Goal: Task Accomplishment & Management: Use online tool/utility

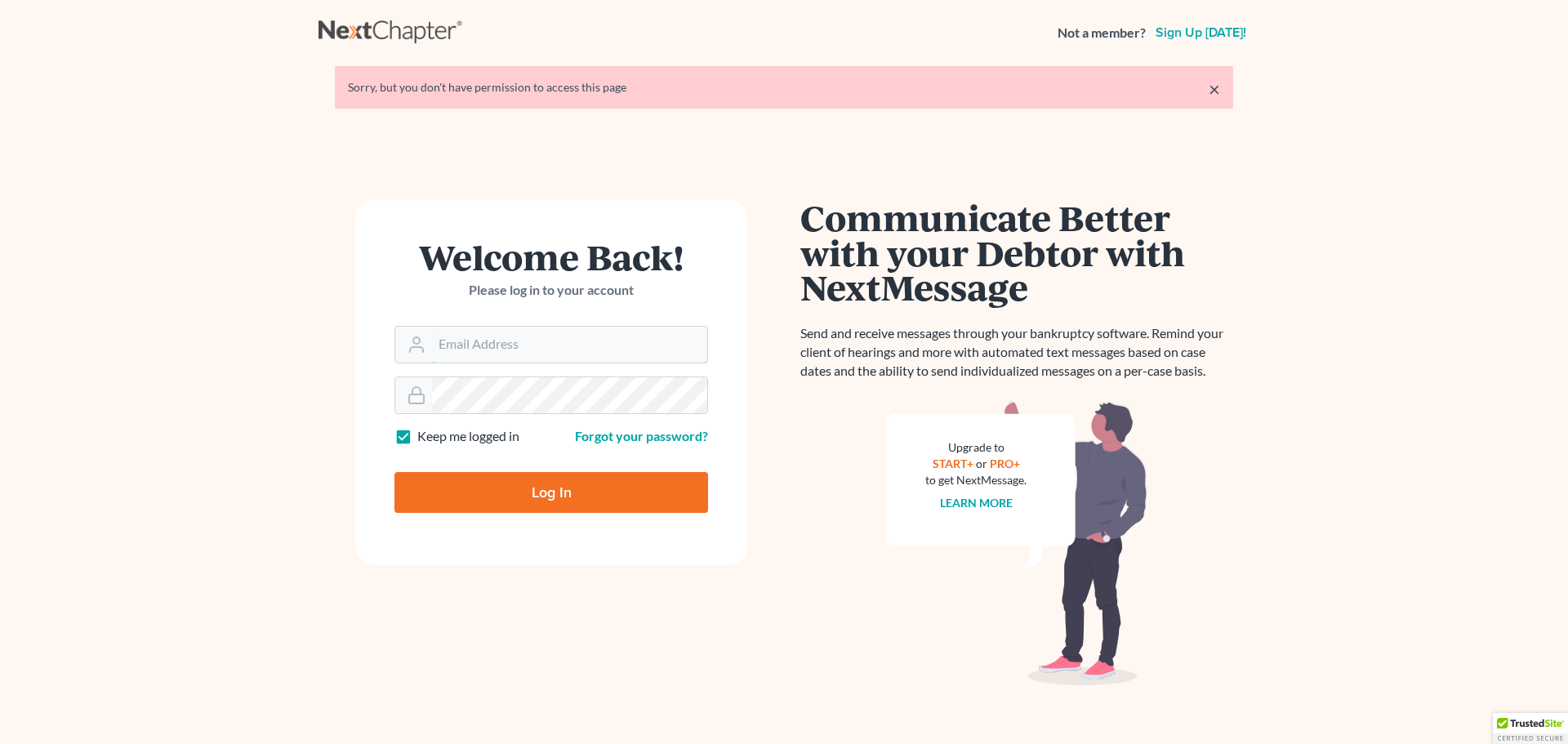
type input "[EMAIL_ADDRESS][DOMAIN_NAME]"
click at [527, 496] on input "Log In" at bounding box center [551, 493] width 314 height 41
type input "Thinking..."
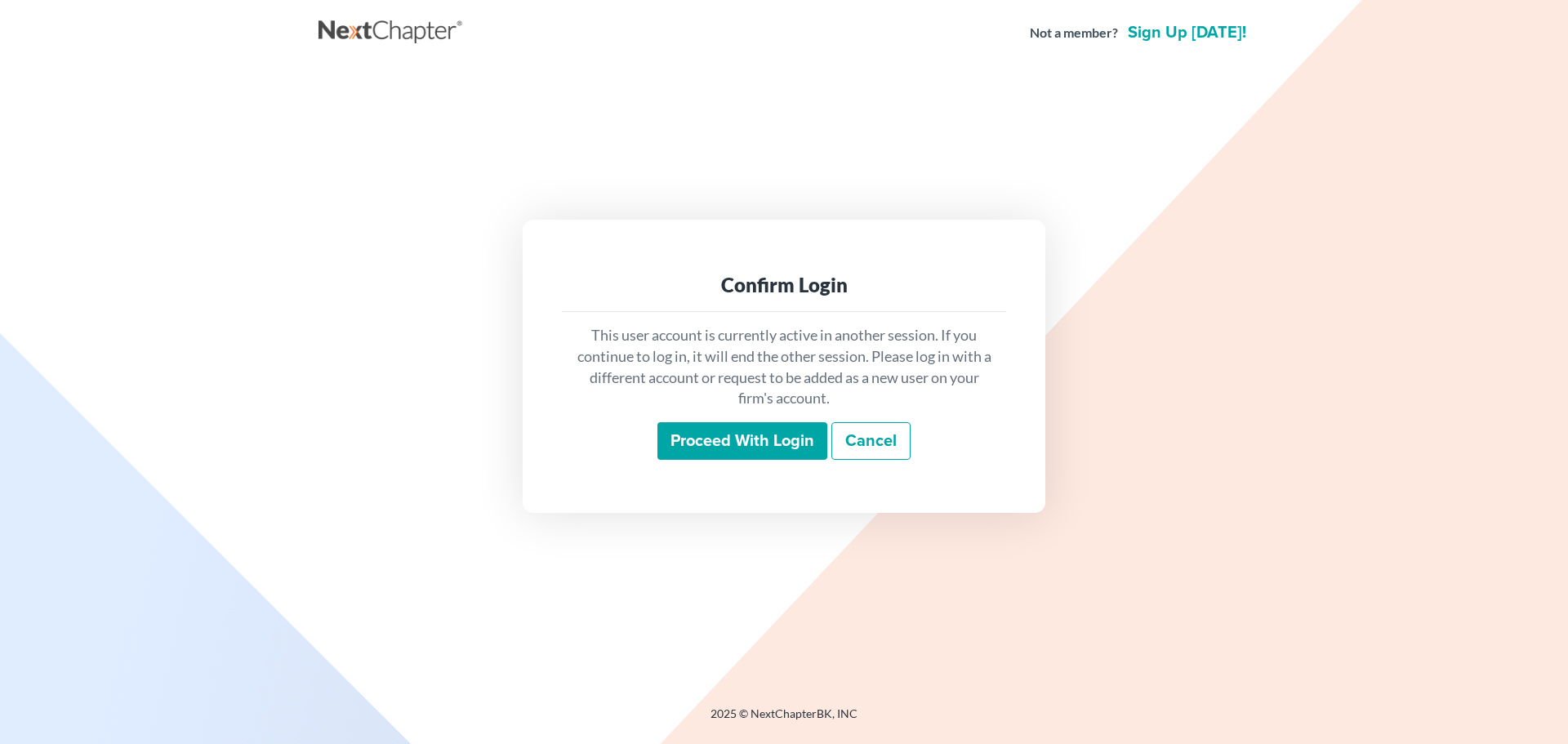
click at [746, 438] on input "Proceed with login" at bounding box center [742, 441] width 170 height 37
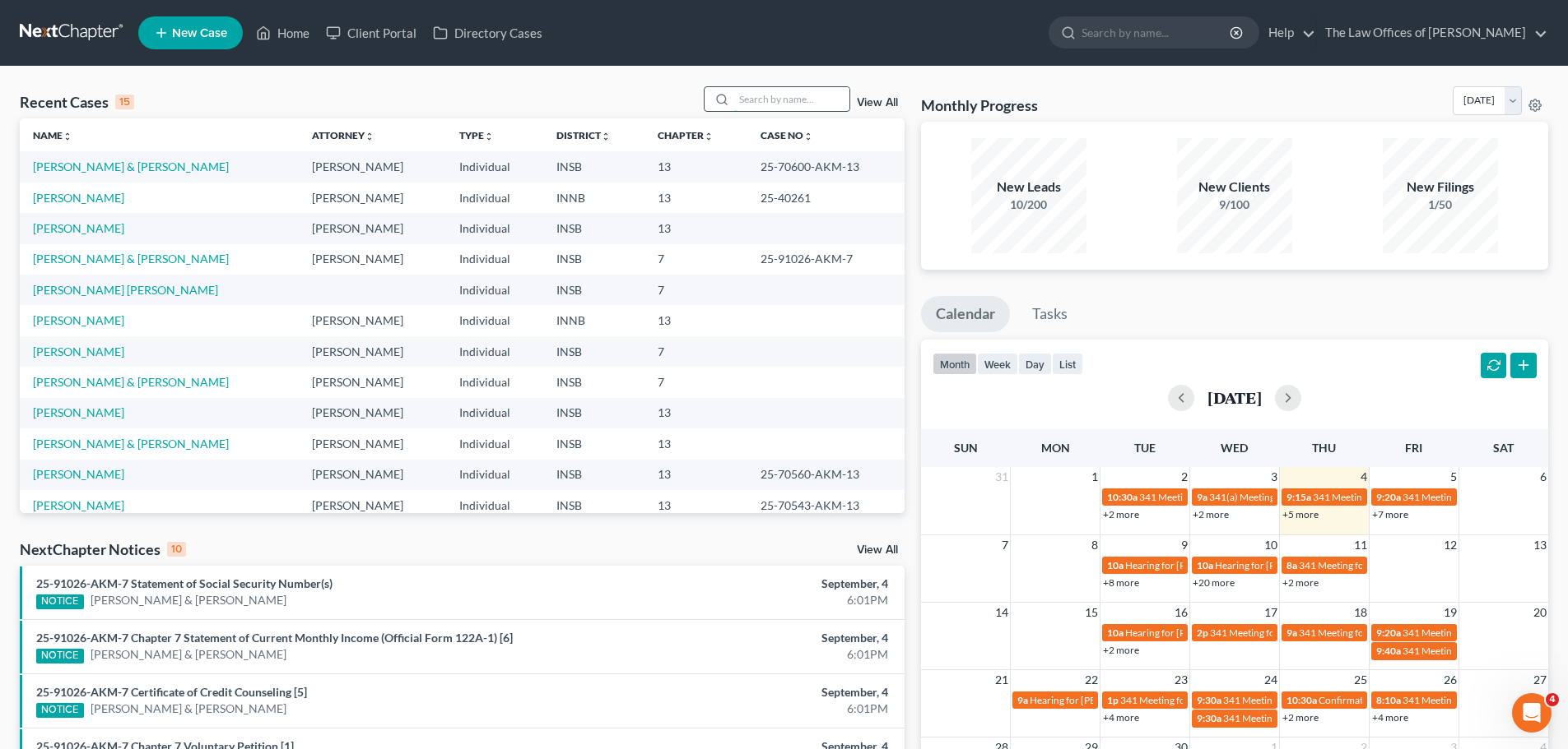
click at [795, 95] on input "search" at bounding box center [791, 99] width 115 height 24
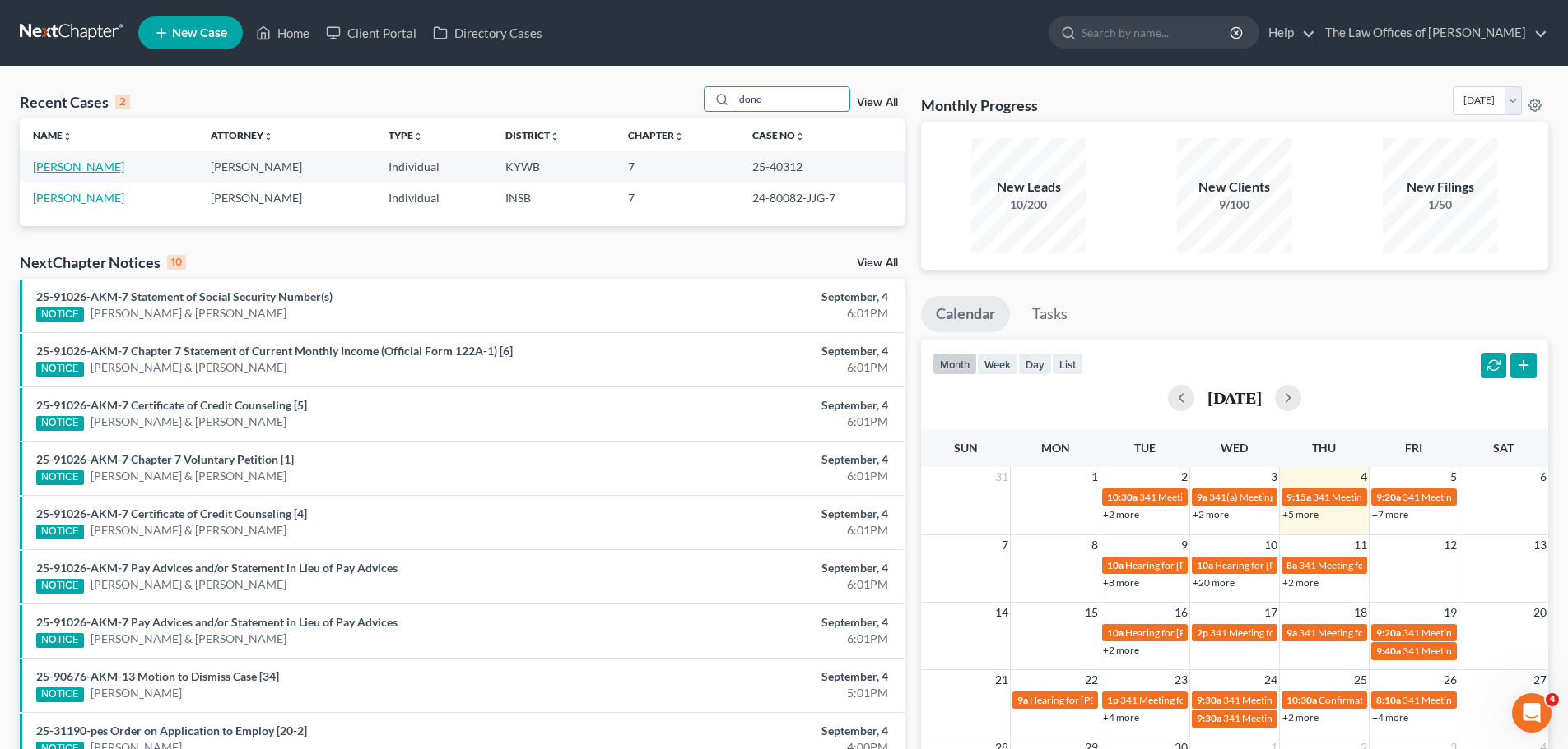
type input "dono"
click at [114, 163] on link "Donofrio, Christina" at bounding box center [79, 167] width 91 height 14
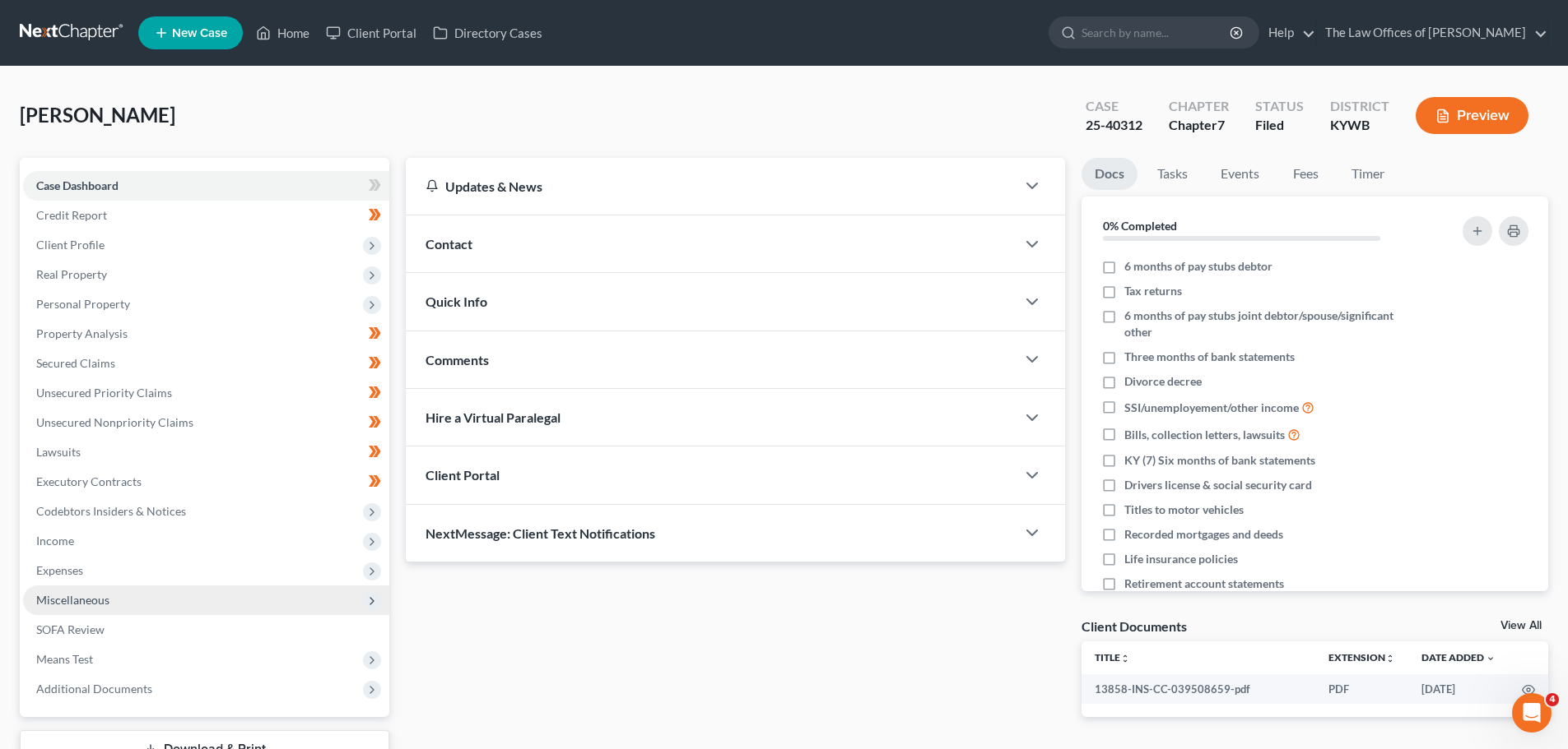
scroll to position [125, 0]
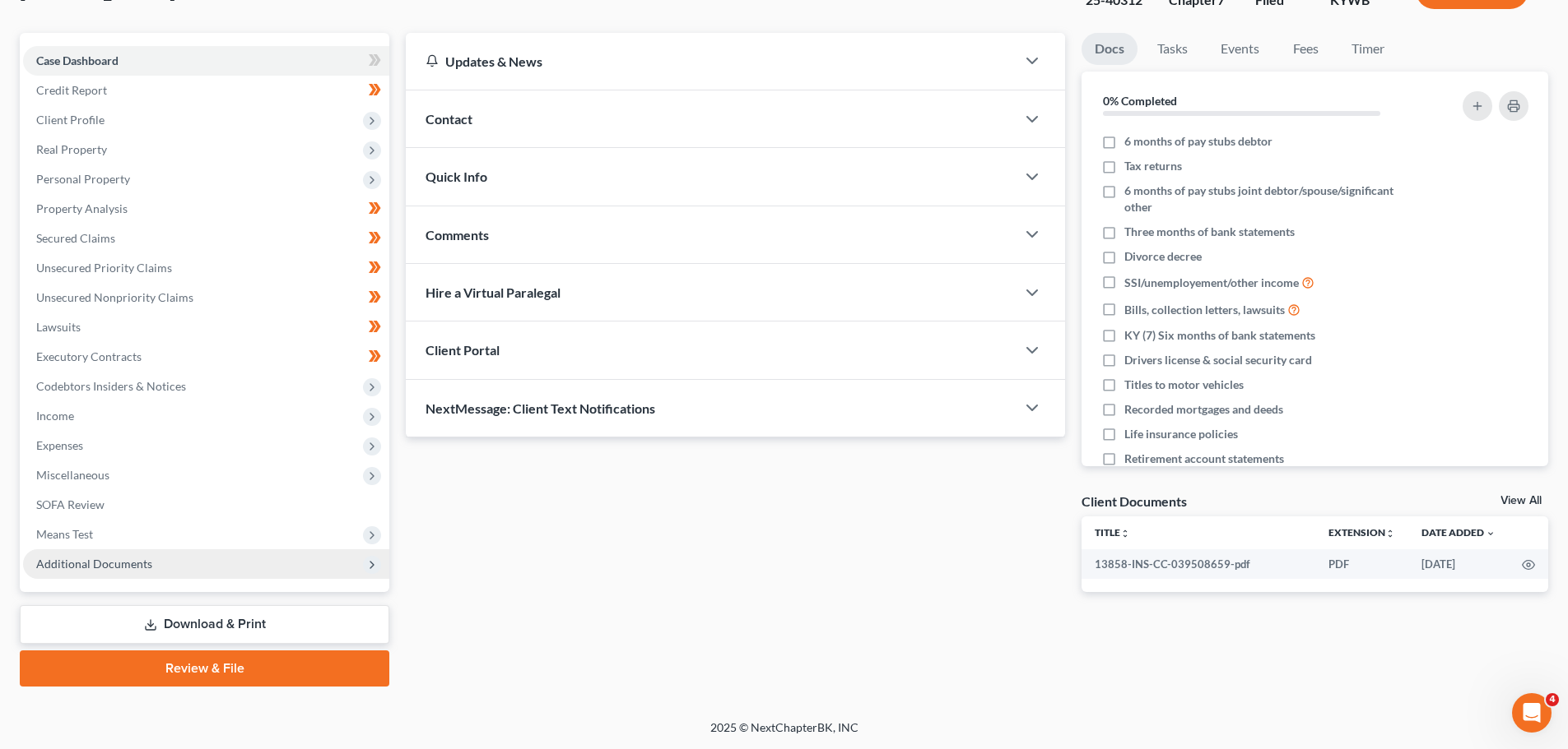
click at [161, 568] on span "Additional Documents" at bounding box center [206, 564] width 367 height 30
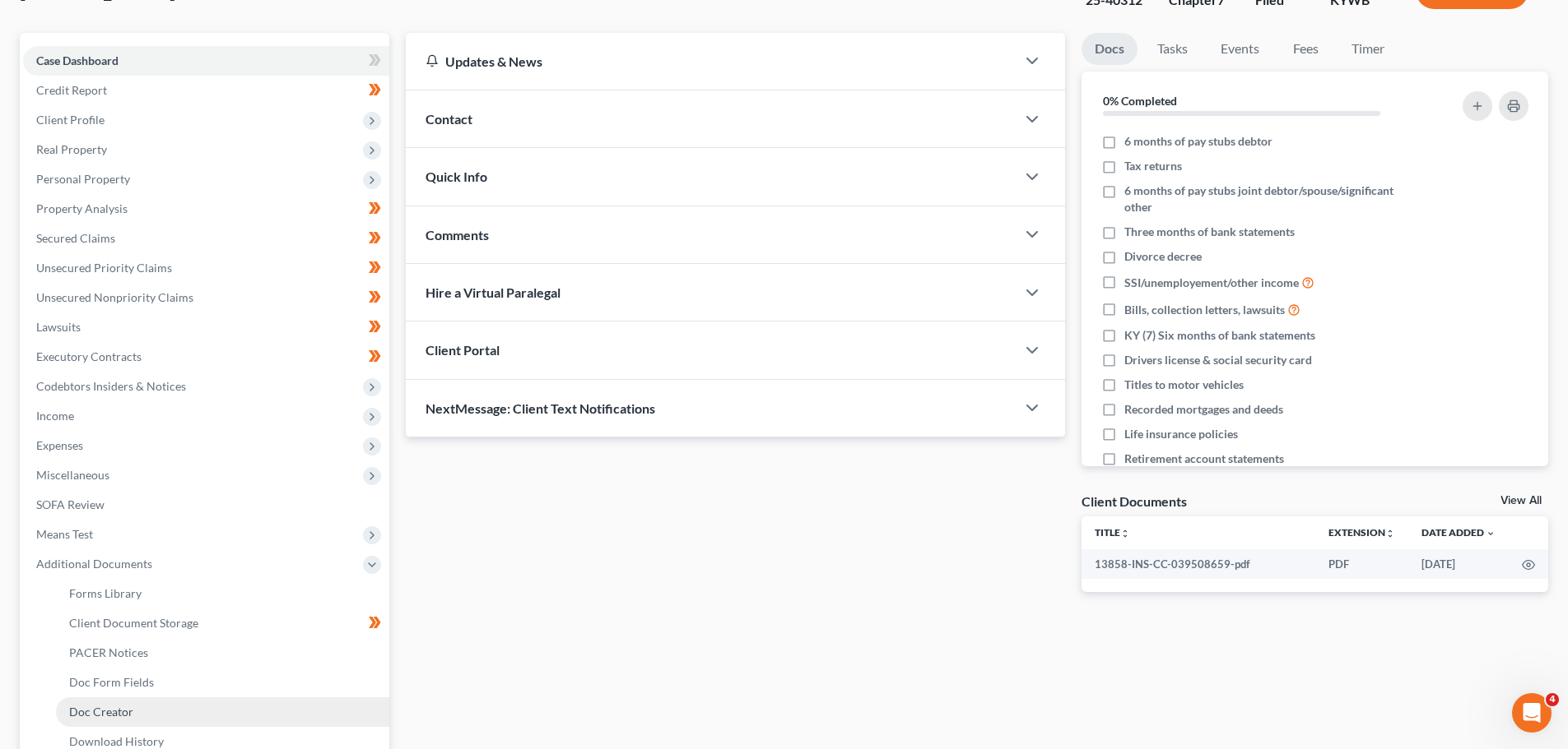
click at [123, 709] on span "Doc Creator" at bounding box center [101, 711] width 64 height 14
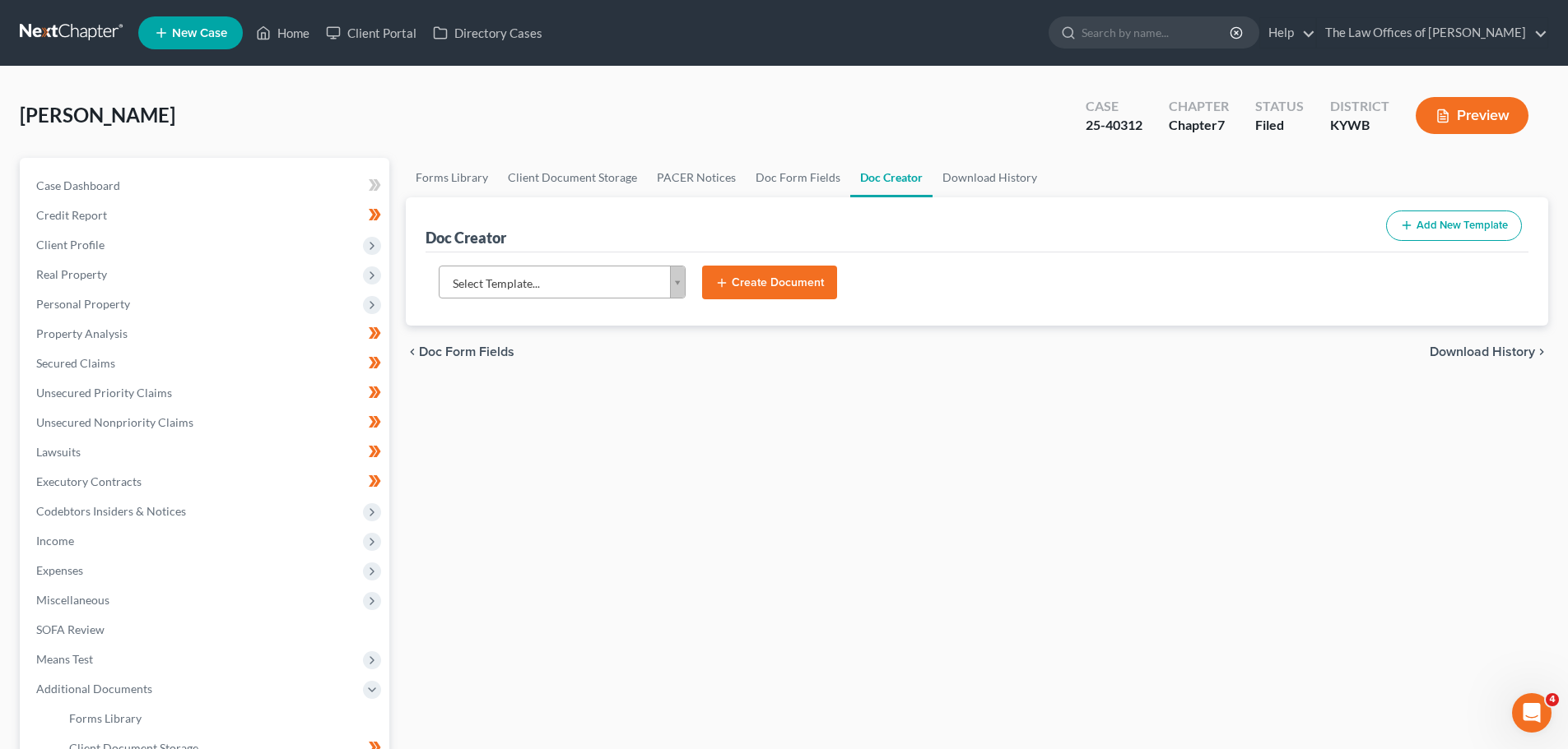
click at [675, 281] on body "Home New Case Client Portal Directory Cases The Law Offices of Dax J. Miller ri…" at bounding box center [784, 526] width 1568 height 1052
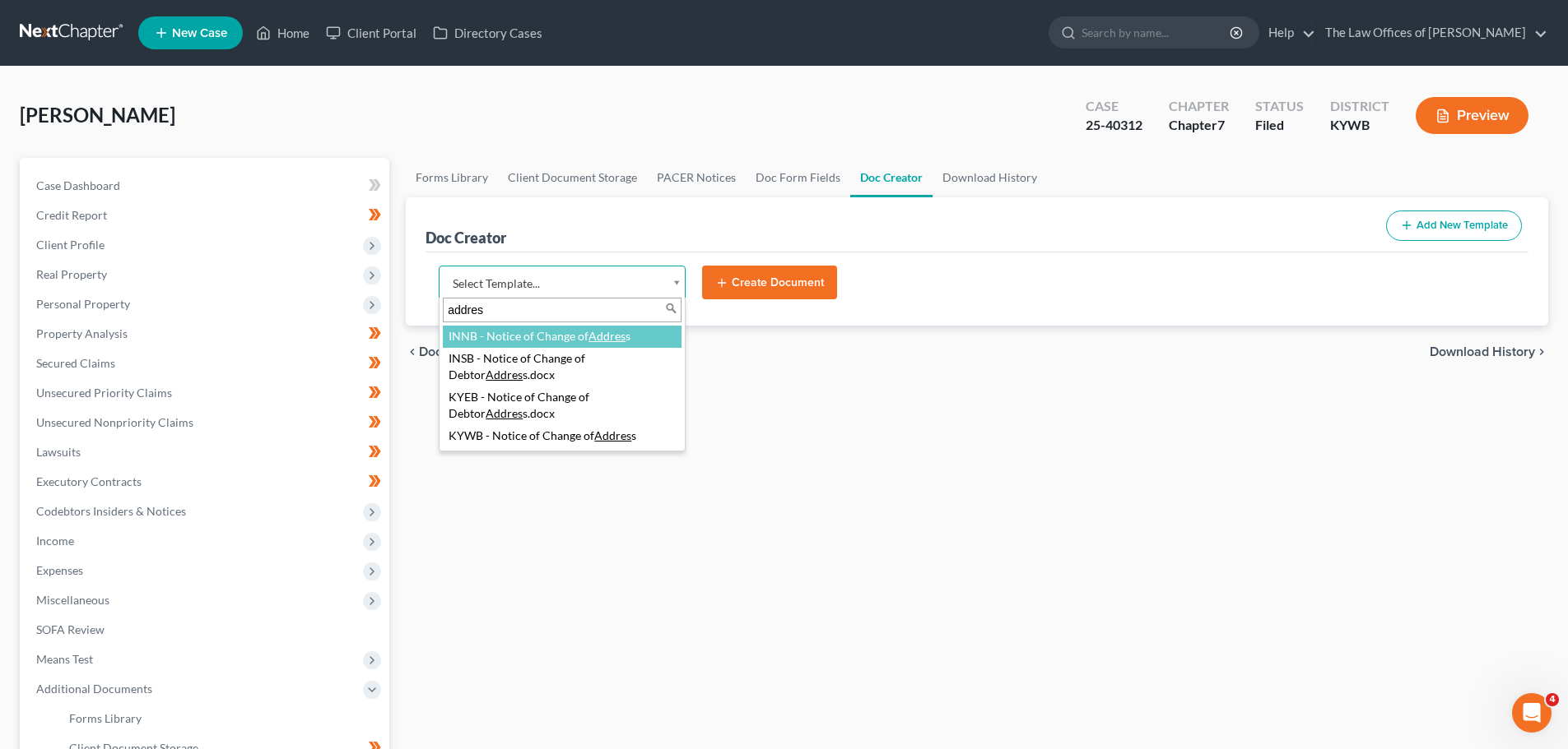
type input "address"
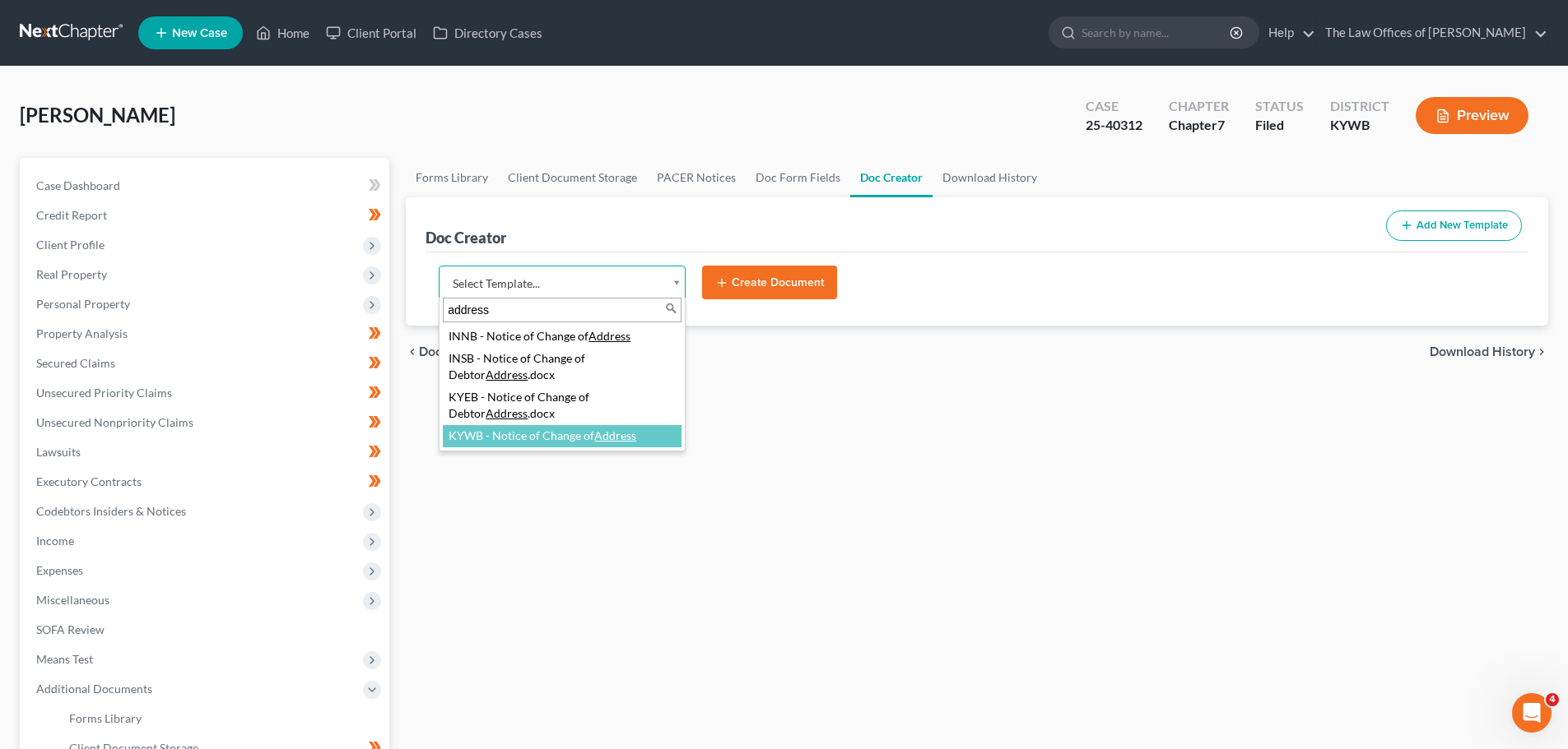
select select "114642"
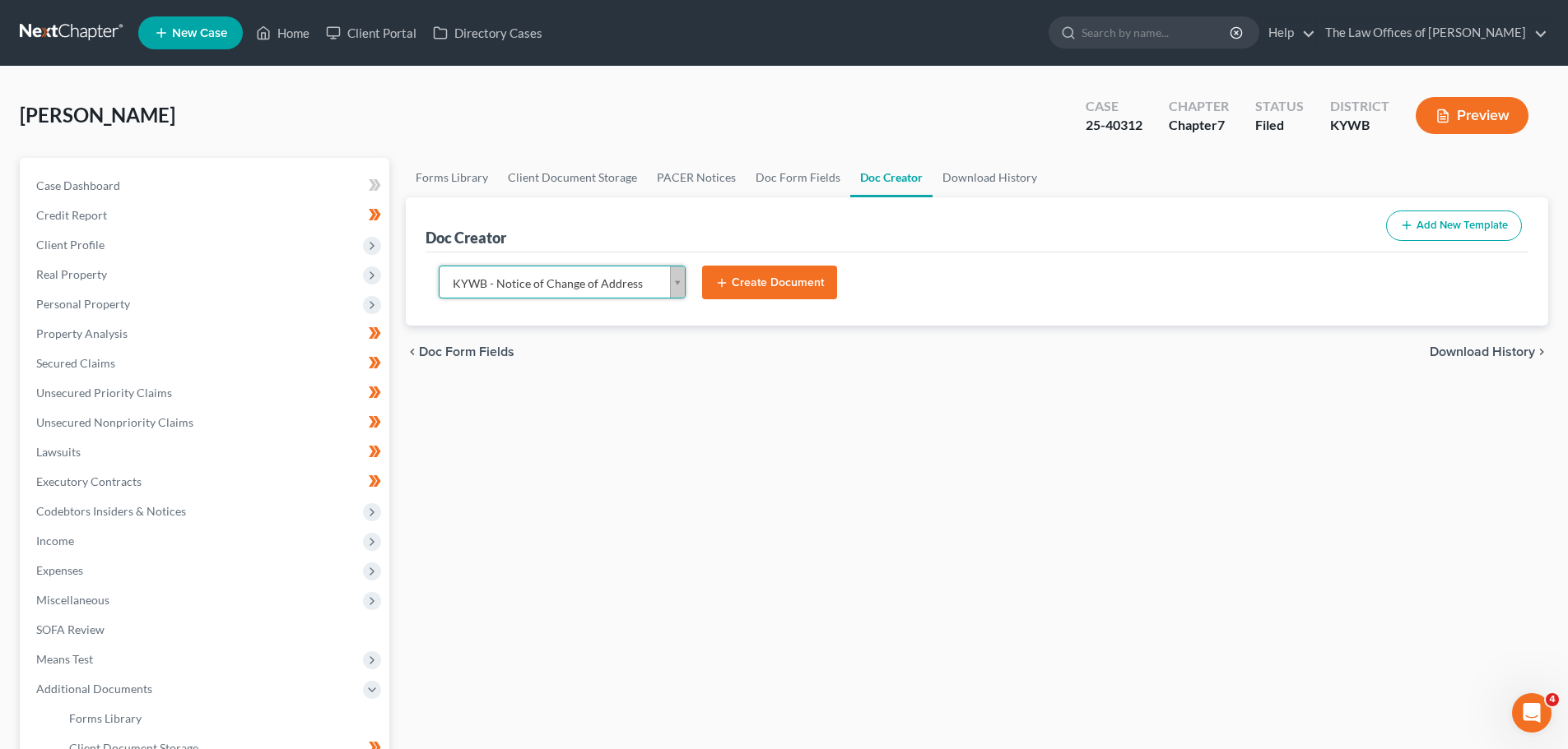
click at [788, 292] on button "Create Document" at bounding box center [770, 283] width 135 height 34
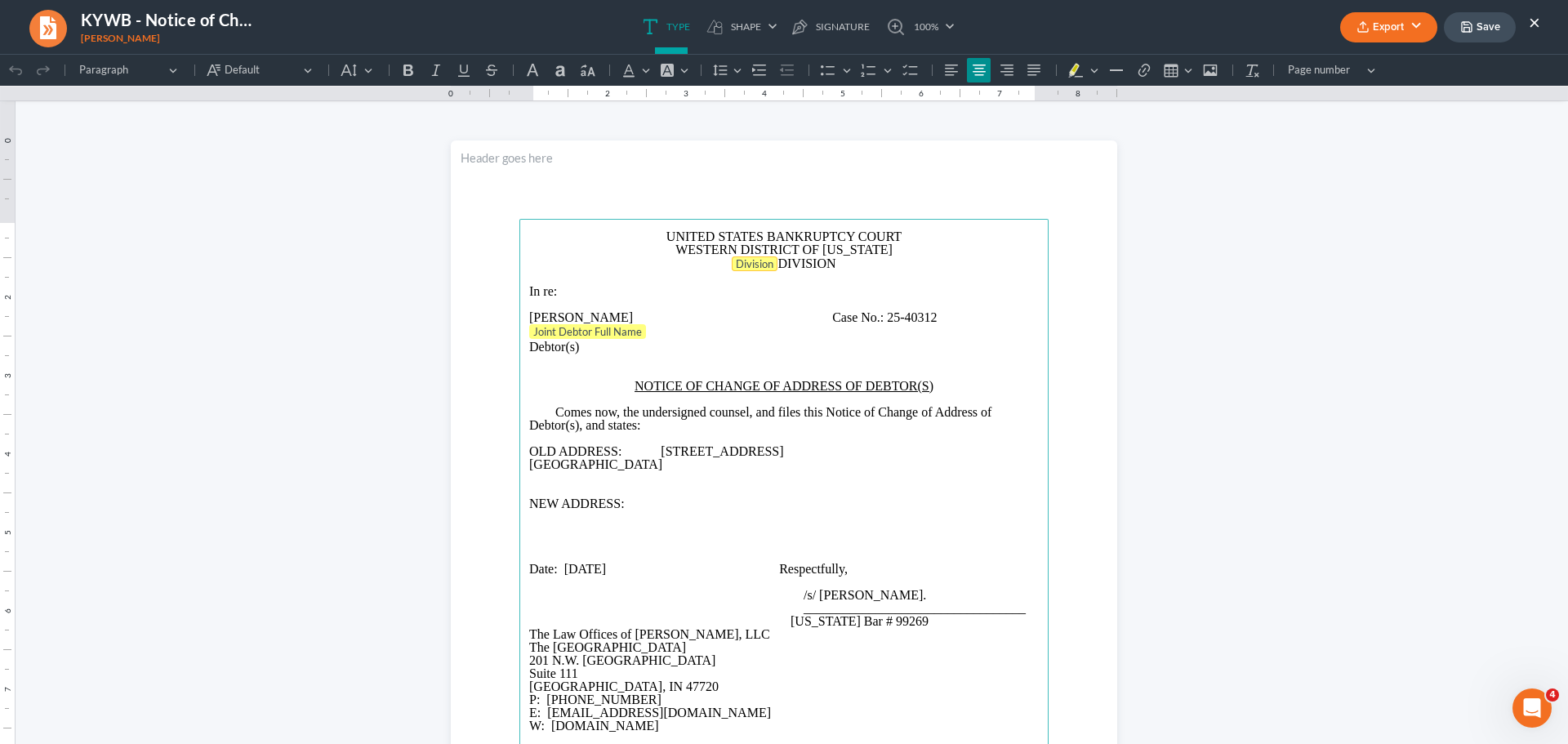
click at [751, 257] on span "Division" at bounding box center [755, 263] width 37 height 13
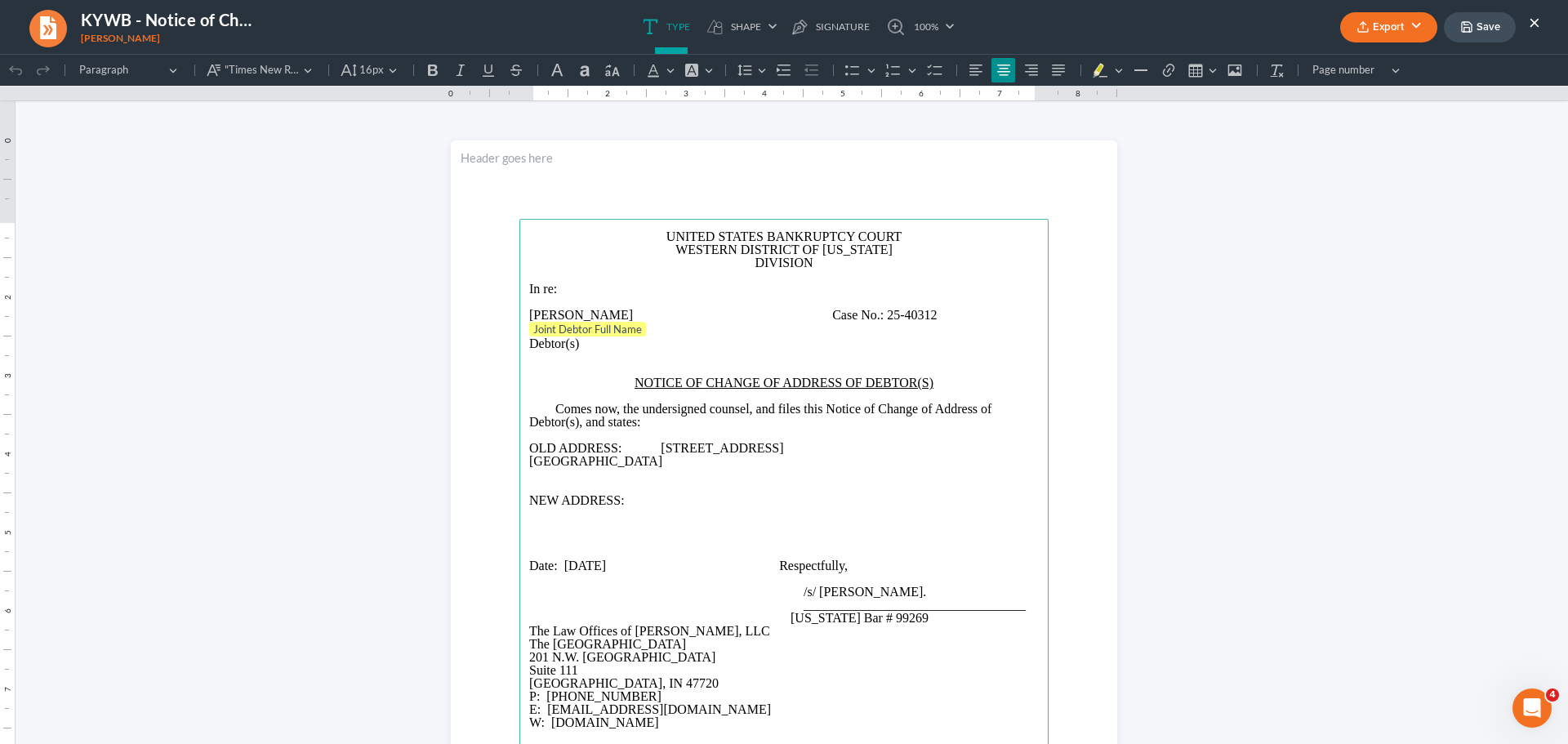
click at [812, 260] on p "DIVISION" at bounding box center [784, 262] width 510 height 13
click at [597, 331] on tag "Joint Debtor Full Name" at bounding box center [588, 328] width 117 height 14
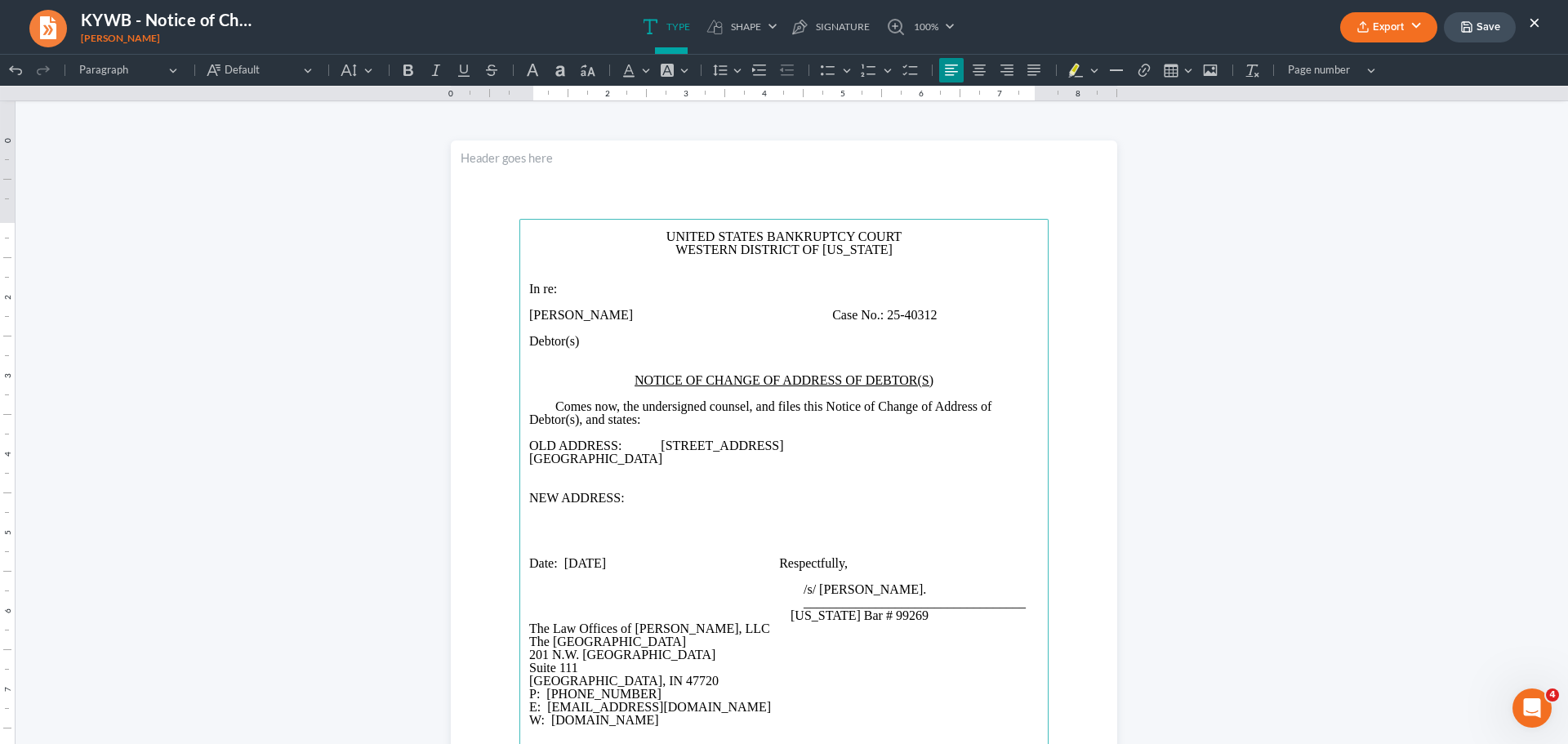
click at [521, 454] on main "UNITED STATES BANKRUPTCY COURT WESTERN DISTRICT OF KENTUCKY In re: Christina Ni…" at bounding box center [784, 572] width 529 height 706
click at [664, 505] on p "Rich Text Editor, page-0-main" at bounding box center [784, 511] width 510 height 13
click at [672, 494] on p "NEW ADDRESS:" at bounding box center [784, 498] width 510 height 13
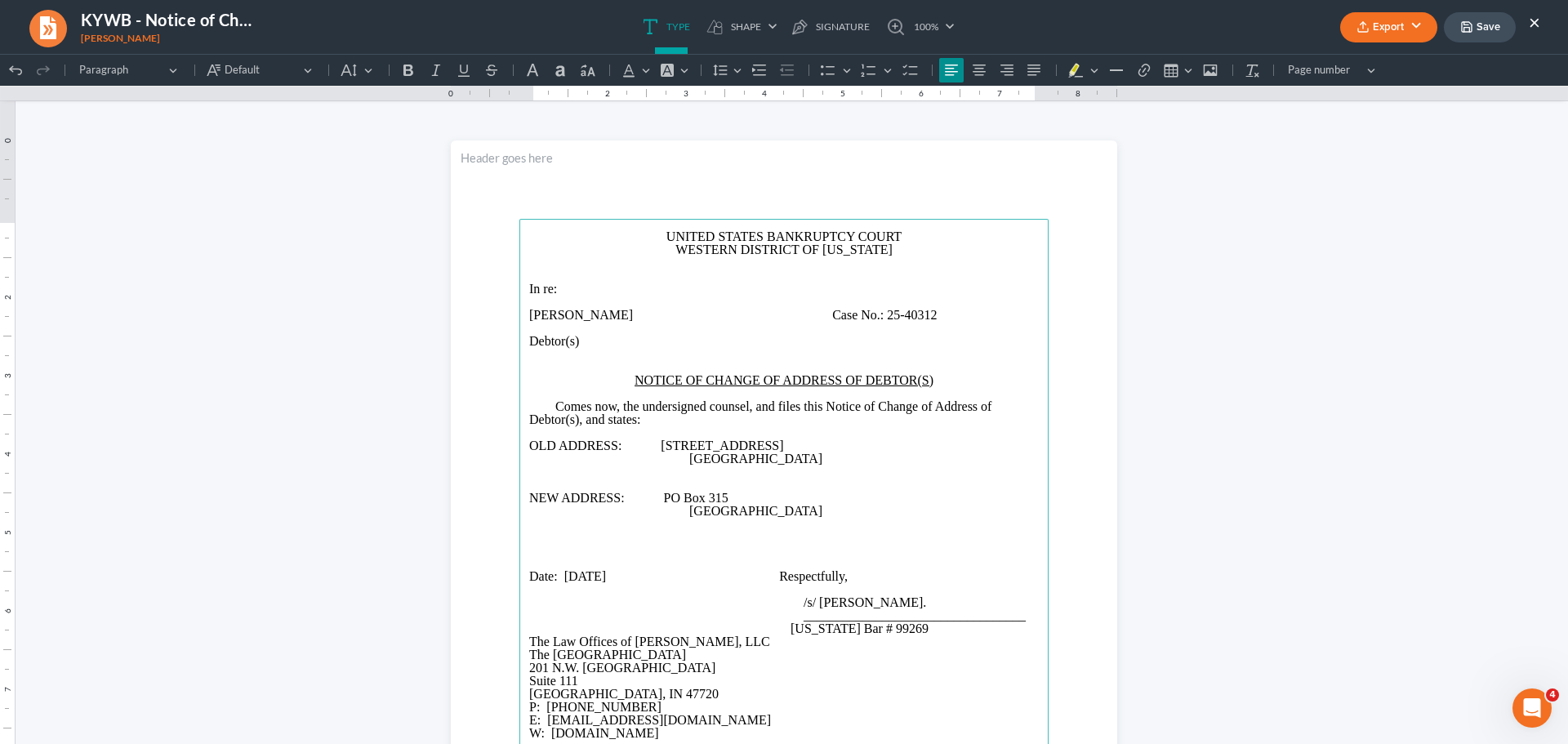
click at [779, 579] on span "Rich Text Editor, page-0-main" at bounding box center [760, 576] width 39 height 13
click at [1471, 23] on icon "button" at bounding box center [1466, 26] width 13 height 13
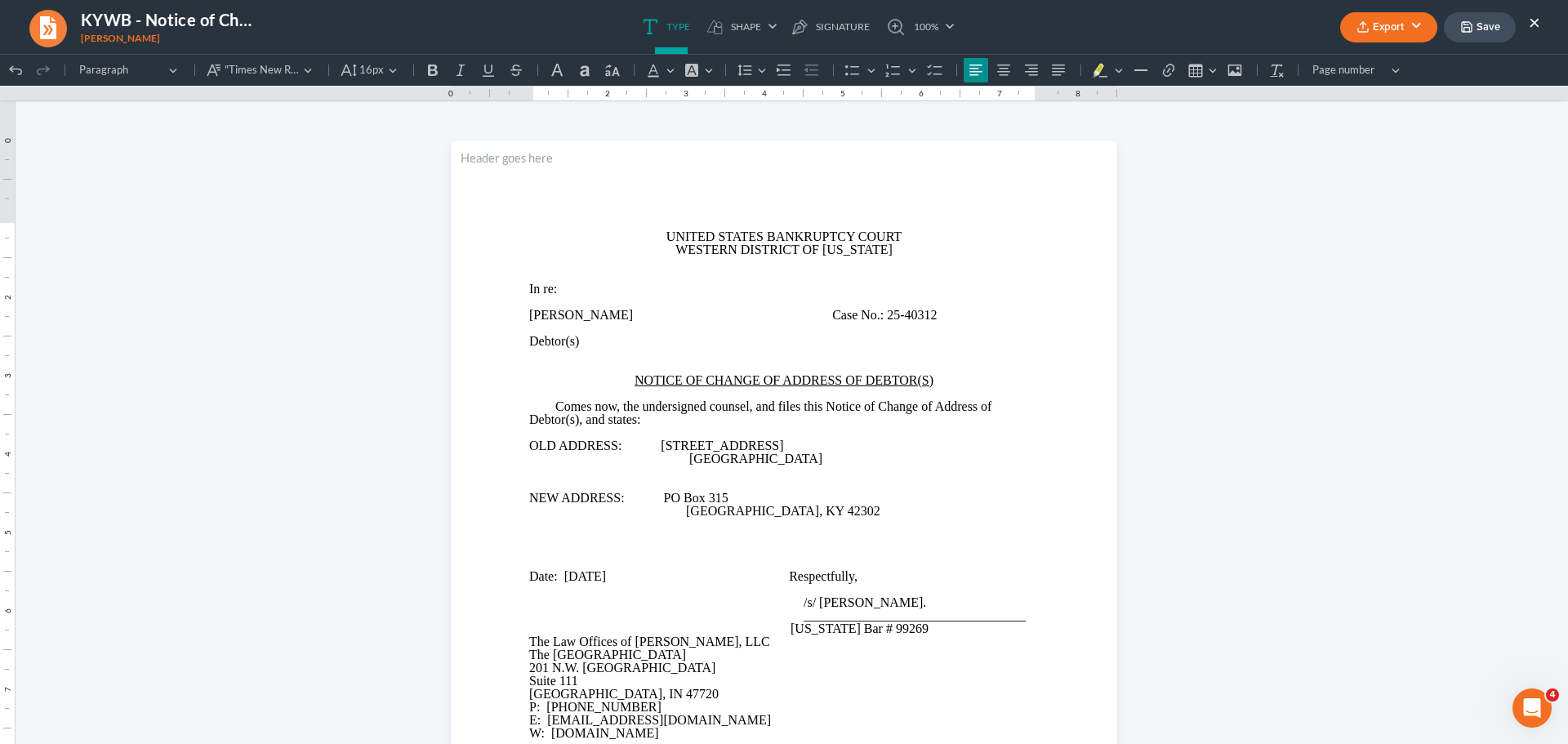
click at [1404, 19] on button "Export" at bounding box center [1388, 27] width 98 height 31
click at [1381, 124] on link "Client Doc Storage" at bounding box center [1387, 120] width 126 height 28
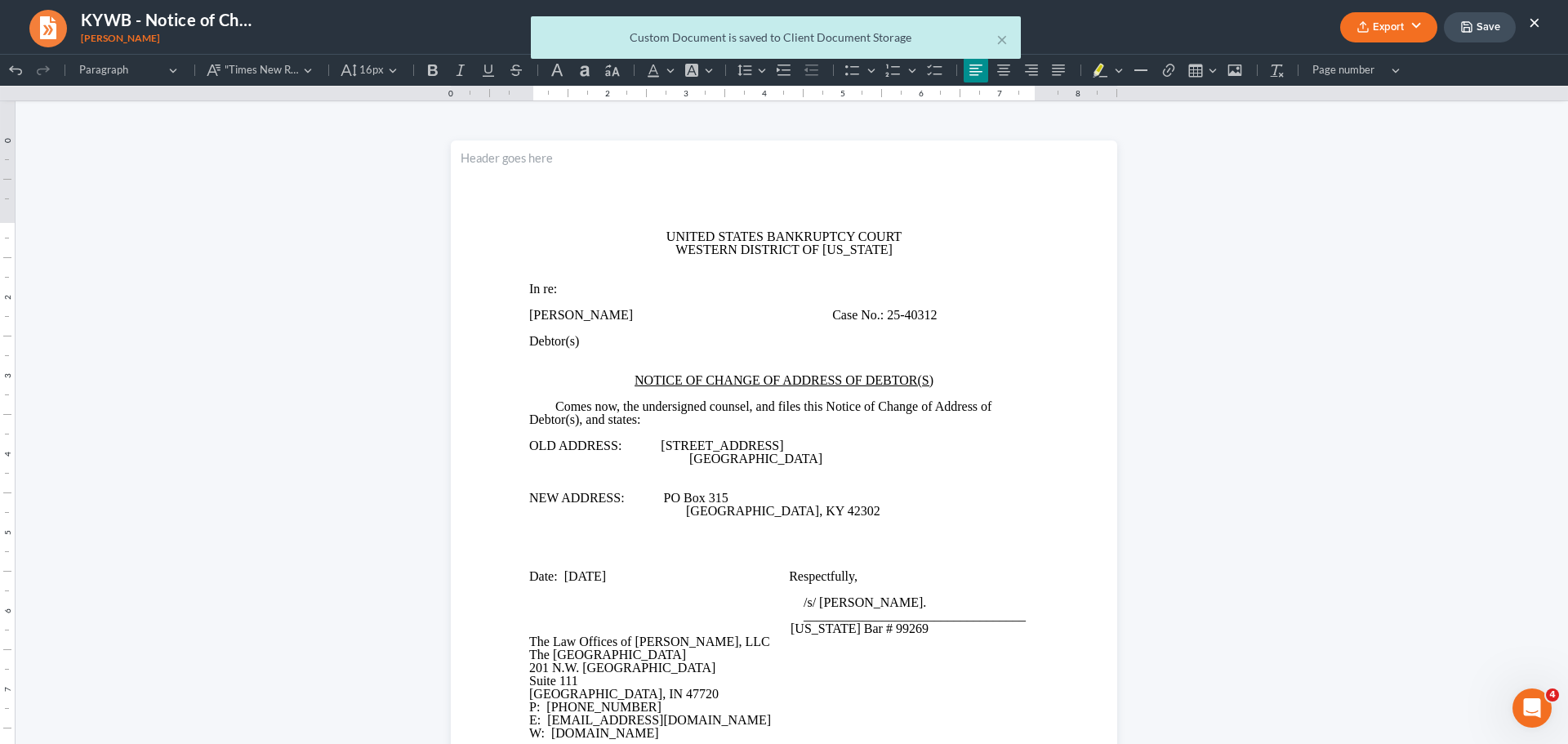
click at [1392, 23] on div "× Custom Document is saved to Client Document Storage" at bounding box center [775, 42] width 1568 height 51
click at [1004, 39] on button "×" at bounding box center [1002, 39] width 11 height 20
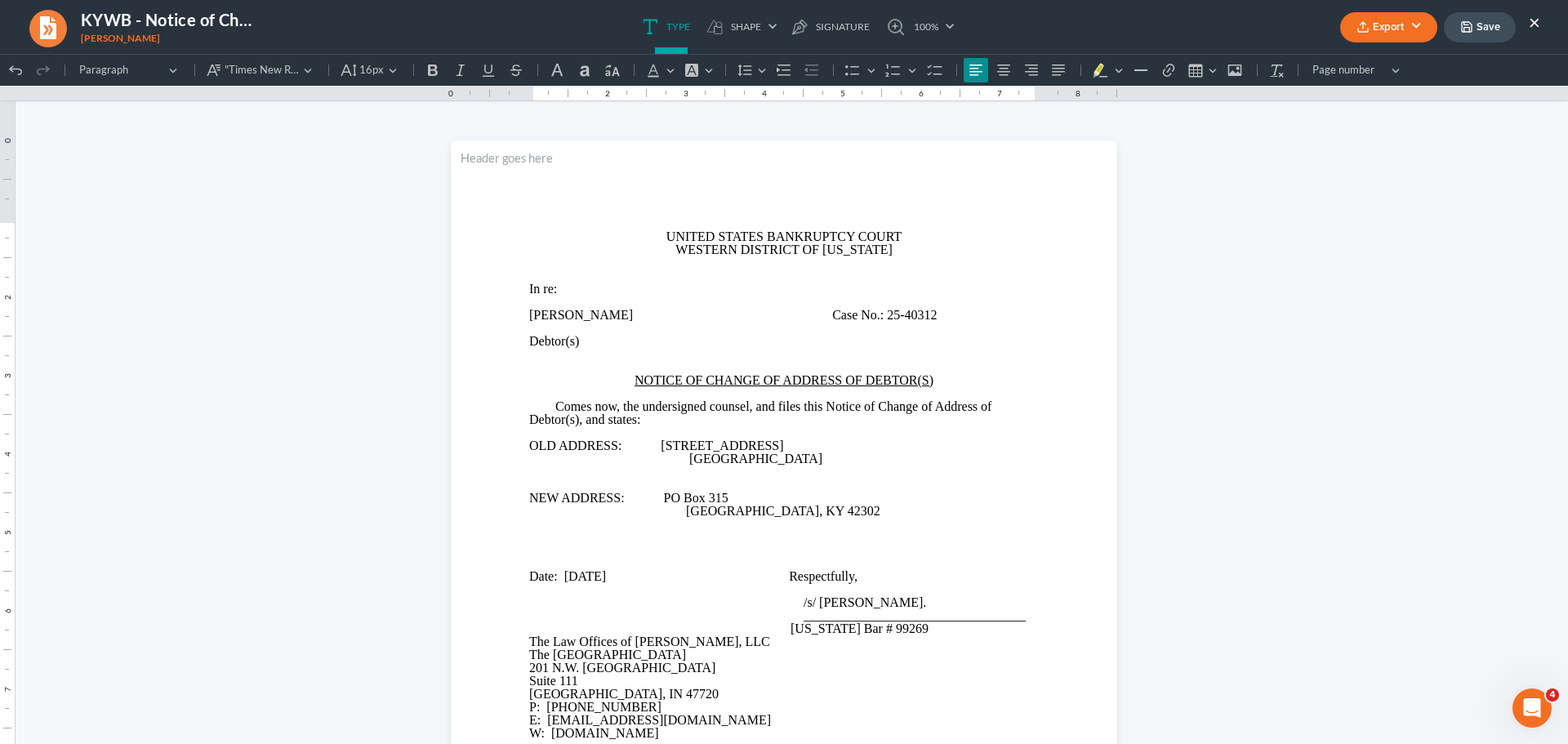
click at [1405, 36] on button "Export" at bounding box center [1388, 27] width 98 height 31
click at [1392, 58] on link "PDF" at bounding box center [1387, 65] width 126 height 28
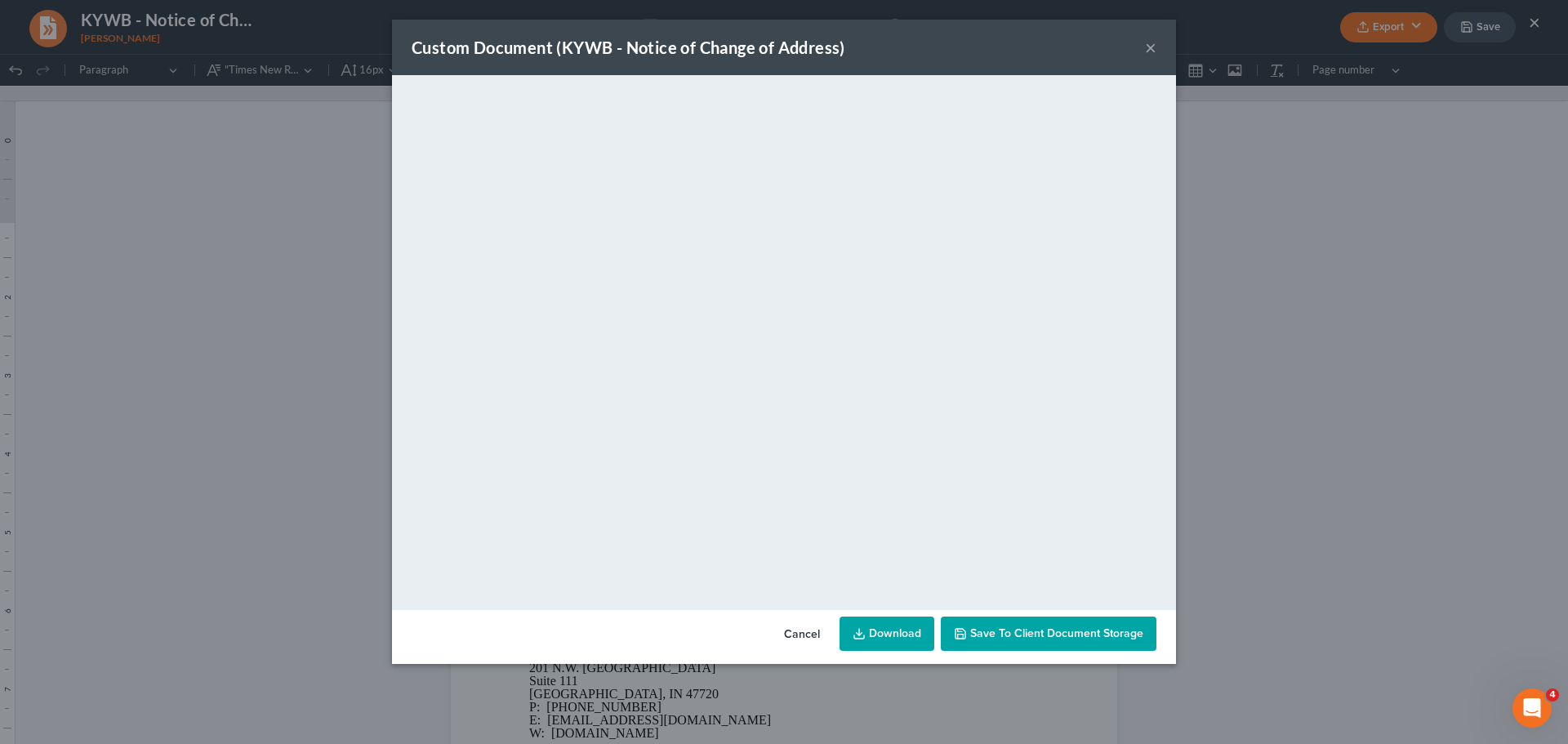
click at [906, 632] on link "Download" at bounding box center [887, 634] width 95 height 34
